Goal: Information Seeking & Learning: Learn about a topic

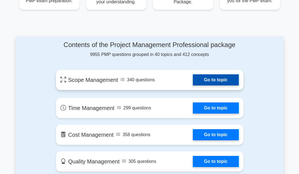
scroll to position [251, 0]
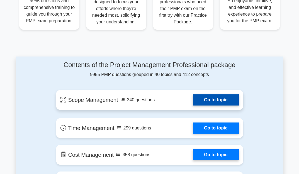
click at [234, 100] on link "Go to topic" at bounding box center [216, 100] width 46 height 11
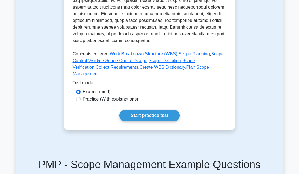
scroll to position [251, 0]
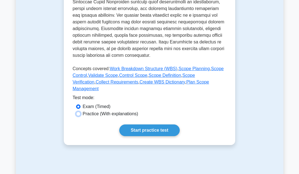
click at [78, 112] on input "Practice (With explanations)" at bounding box center [78, 114] width 4 height 4
radio input "true"
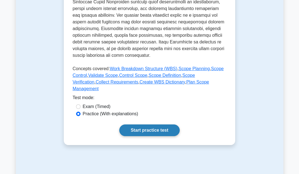
click at [135, 125] on link "Start practice test" at bounding box center [149, 131] width 61 height 12
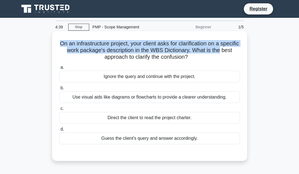
drag, startPoint x: 66, startPoint y: 42, endPoint x: 240, endPoint y: 53, distance: 173.6
click at [243, 53] on div "On an infrastructure project, your client asks for clarification on a specific …" at bounding box center [149, 96] width 191 height 126
drag, startPoint x: 107, startPoint y: 117, endPoint x: 196, endPoint y: 116, distance: 88.7
click at [196, 116] on div "Direct the client to read the project charter." at bounding box center [149, 118] width 181 height 12
drag, startPoint x: 104, startPoint y: 140, endPoint x: 208, endPoint y: 144, distance: 103.6
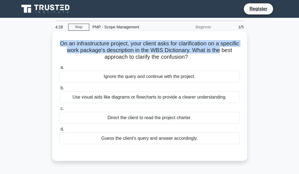
click at [208, 144] on div "Guess the client's query and answer accordingly." at bounding box center [149, 139] width 181 height 12
drag, startPoint x: 107, startPoint y: 119, endPoint x: 202, endPoint y: 122, distance: 96.0
click at [202, 122] on div "Direct the client to read the project charter." at bounding box center [149, 118] width 181 height 12
click at [147, 115] on div "Direct the client to read the project charter." at bounding box center [149, 118] width 181 height 12
click at [59, 111] on input "c. Direct the client to read the project charter." at bounding box center [59, 109] width 0 height 4
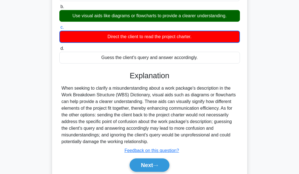
scroll to position [84, 0]
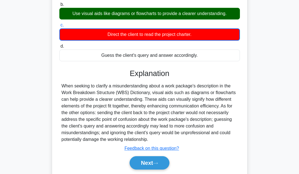
drag, startPoint x: 61, startPoint y: 86, endPoint x: 238, endPoint y: 141, distance: 185.2
click at [238, 141] on div "When seeking to clarify a misunderstanding about a work package's description i…" at bounding box center [149, 113] width 181 height 60
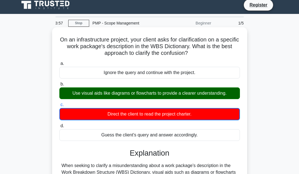
scroll to position [0, 0]
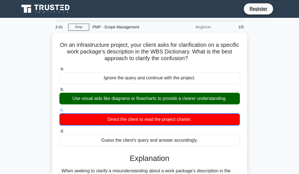
drag, startPoint x: 290, startPoint y: 22, endPoint x: 286, endPoint y: 3, distance: 19.4
click at [290, 20] on main "3:41 Stop PMP - Scope Management Beginner 1/5 On an infrastructure project, you…" at bounding box center [149, 159] width 299 height 283
drag, startPoint x: 293, startPoint y: 45, endPoint x: 303, endPoint y: 16, distance: 31.1
click at [293, 45] on main "3:37 Stop PMP - Scope Management Beginner 1/5 On an infrastructure project, you…" at bounding box center [149, 159] width 299 height 283
